Goal: Task Accomplishment & Management: Use online tool/utility

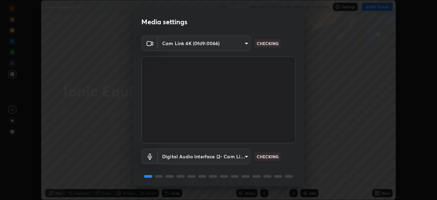
scroll to position [24, 0]
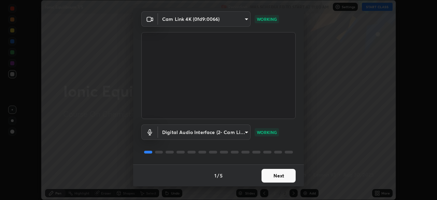
click at [284, 176] on button "Next" at bounding box center [279, 176] width 34 height 14
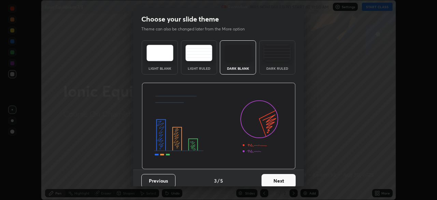
click at [286, 177] on button "Next" at bounding box center [279, 181] width 34 height 14
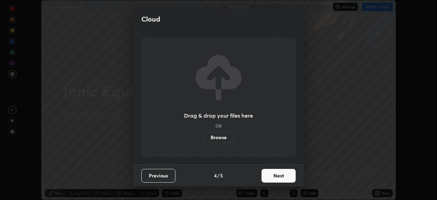
click at [288, 178] on button "Next" at bounding box center [279, 176] width 34 height 14
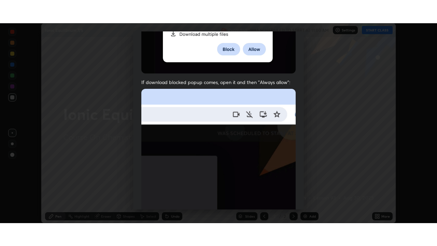
scroll to position [164, 0]
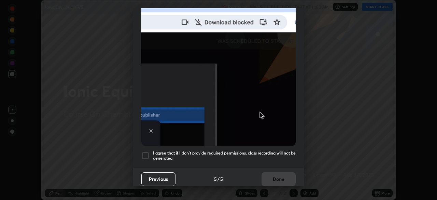
click at [278, 155] on h5 "I agree that if I don't provide required permissions, class recording will not …" at bounding box center [224, 155] width 143 height 11
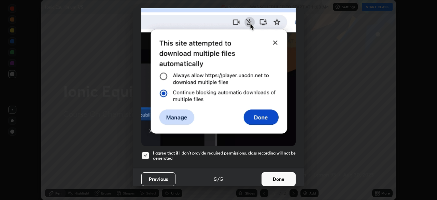
click at [277, 175] on button "Done" at bounding box center [279, 179] width 34 height 14
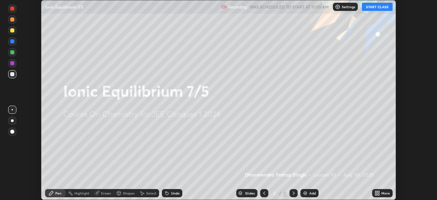
click at [379, 194] on icon at bounding box center [379, 194] width 2 height 2
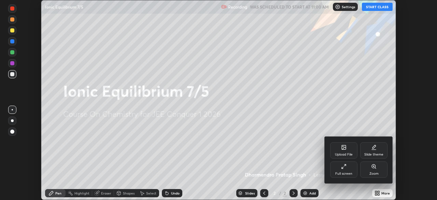
click at [347, 172] on div "Full screen" at bounding box center [343, 173] width 17 height 3
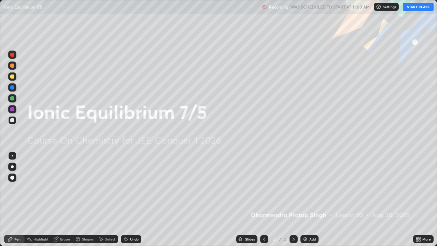
scroll to position [246, 437]
click at [412, 8] on button "START CLASS" at bounding box center [418, 7] width 31 height 8
click at [306, 199] on img at bounding box center [305, 238] width 5 height 5
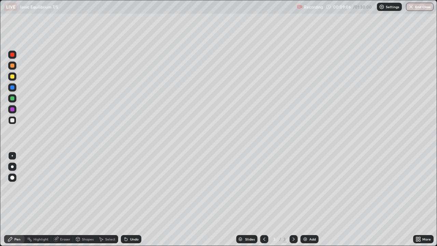
click at [307, 199] on img at bounding box center [305, 238] width 5 height 5
click at [307, 199] on div "Add" at bounding box center [310, 239] width 18 height 8
click at [304, 199] on img at bounding box center [305, 238] width 5 height 5
click at [307, 199] on img at bounding box center [305, 238] width 5 height 5
click at [309, 199] on div "Add" at bounding box center [312, 238] width 6 height 3
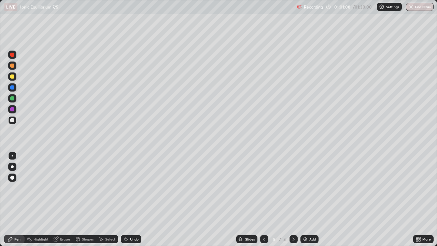
click at [310, 199] on div "Add" at bounding box center [312, 238] width 6 height 3
click at [309, 199] on div "Add" at bounding box center [312, 238] width 6 height 3
click at [307, 199] on img at bounding box center [305, 238] width 5 height 5
click at [307, 199] on div "Add" at bounding box center [310, 239] width 18 height 8
click at [337, 9] on div "01:27:06" at bounding box center [342, 7] width 19 height 4
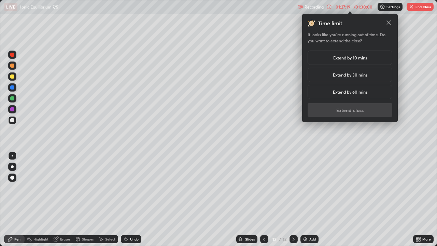
click at [349, 57] on h5 "Extend by 10 mins" at bounding box center [350, 58] width 34 height 6
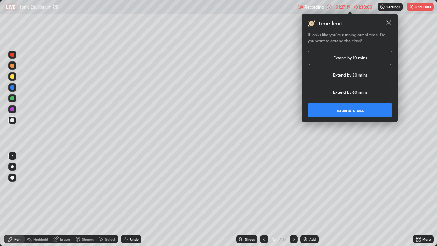
click at [353, 111] on button "Extend class" at bounding box center [350, 110] width 85 height 14
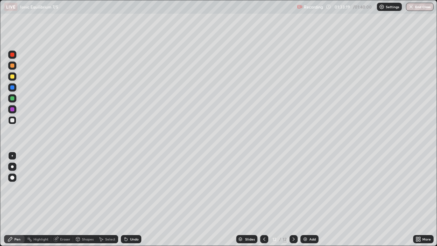
click at [307, 199] on div "Add" at bounding box center [310, 239] width 18 height 8
click at [312, 199] on div "Add" at bounding box center [312, 238] width 6 height 3
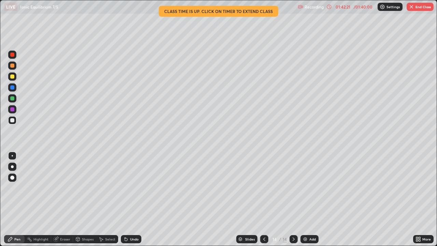
click at [413, 10] on button "End Class" at bounding box center [420, 7] width 27 height 8
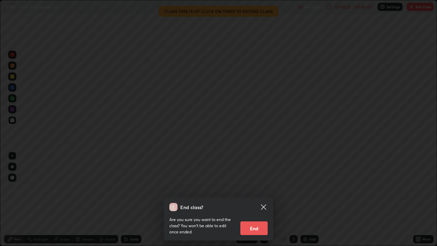
click at [251, 199] on button "End" at bounding box center [253, 228] width 27 height 14
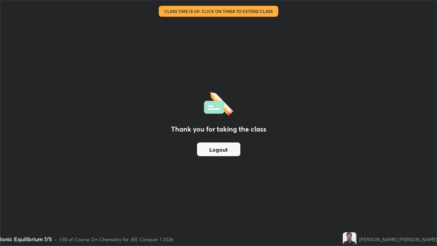
click at [223, 146] on button "Logout" at bounding box center [218, 149] width 43 height 14
